Goal: Information Seeking & Learning: Learn about a topic

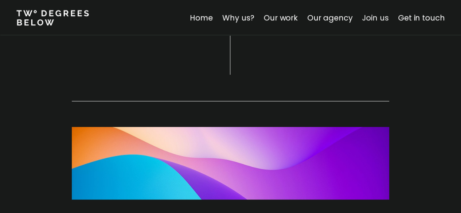
click at [379, 19] on link "Join us" at bounding box center [375, 17] width 27 height 11
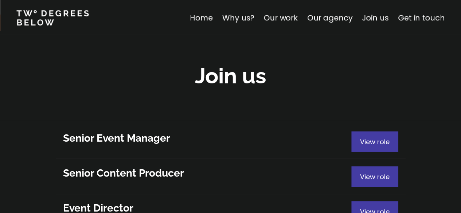
scroll to position [3963, 0]
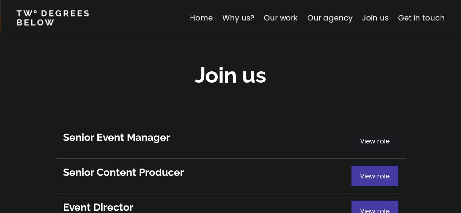
click at [361, 137] on span "View role" at bounding box center [375, 141] width 30 height 9
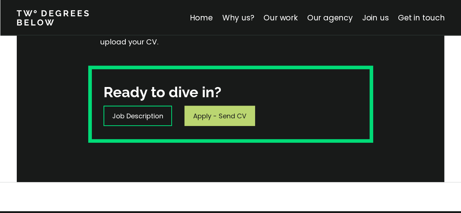
scroll to position [219, 0]
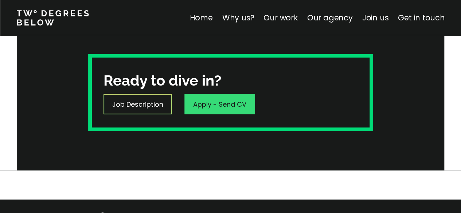
click at [140, 109] on p "Job Description" at bounding box center [137, 104] width 51 height 10
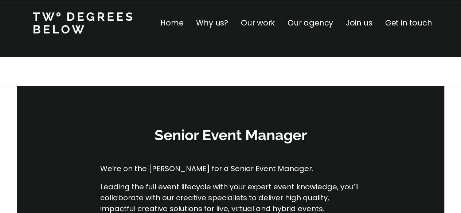
scroll to position [0, 0]
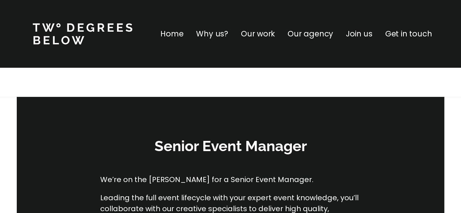
click at [215, 32] on p "Why us?" at bounding box center [212, 34] width 32 height 12
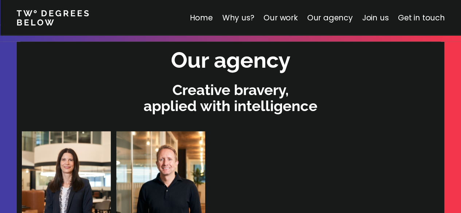
scroll to position [2259, 0]
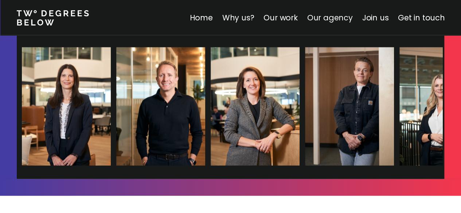
click at [336, 18] on link "Our agency" at bounding box center [330, 17] width 46 height 11
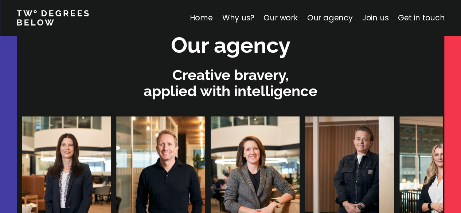
scroll to position [2225, 0]
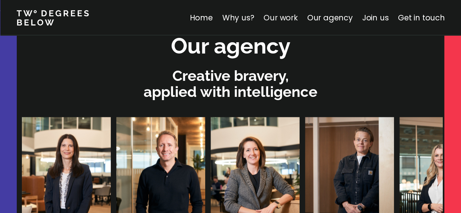
click at [283, 18] on link "Our work" at bounding box center [280, 17] width 34 height 11
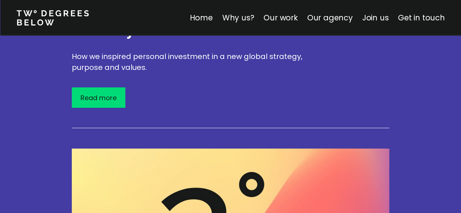
scroll to position [1308, 0]
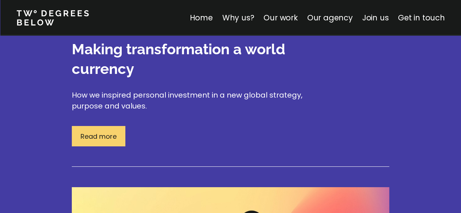
click at [107, 132] on p "Read more" at bounding box center [99, 137] width 36 height 10
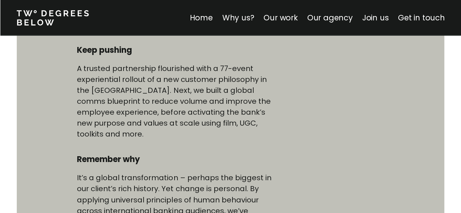
scroll to position [510, 0]
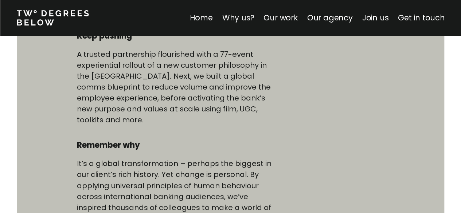
click at [238, 16] on link "Why us?" at bounding box center [238, 17] width 32 height 11
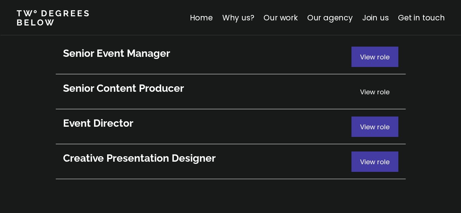
scroll to position [4007, 0]
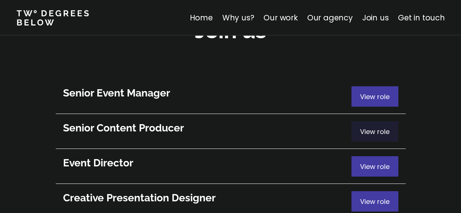
click at [375, 127] on span "View role" at bounding box center [375, 131] width 30 height 9
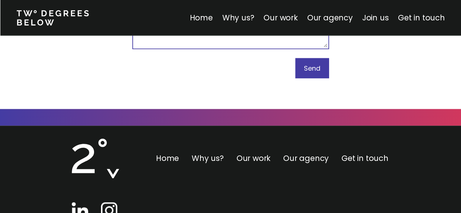
scroll to position [4596, 0]
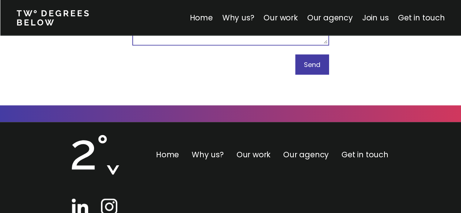
click at [83, 199] on img at bounding box center [80, 207] width 16 height 16
